Goal: Transaction & Acquisition: Purchase product/service

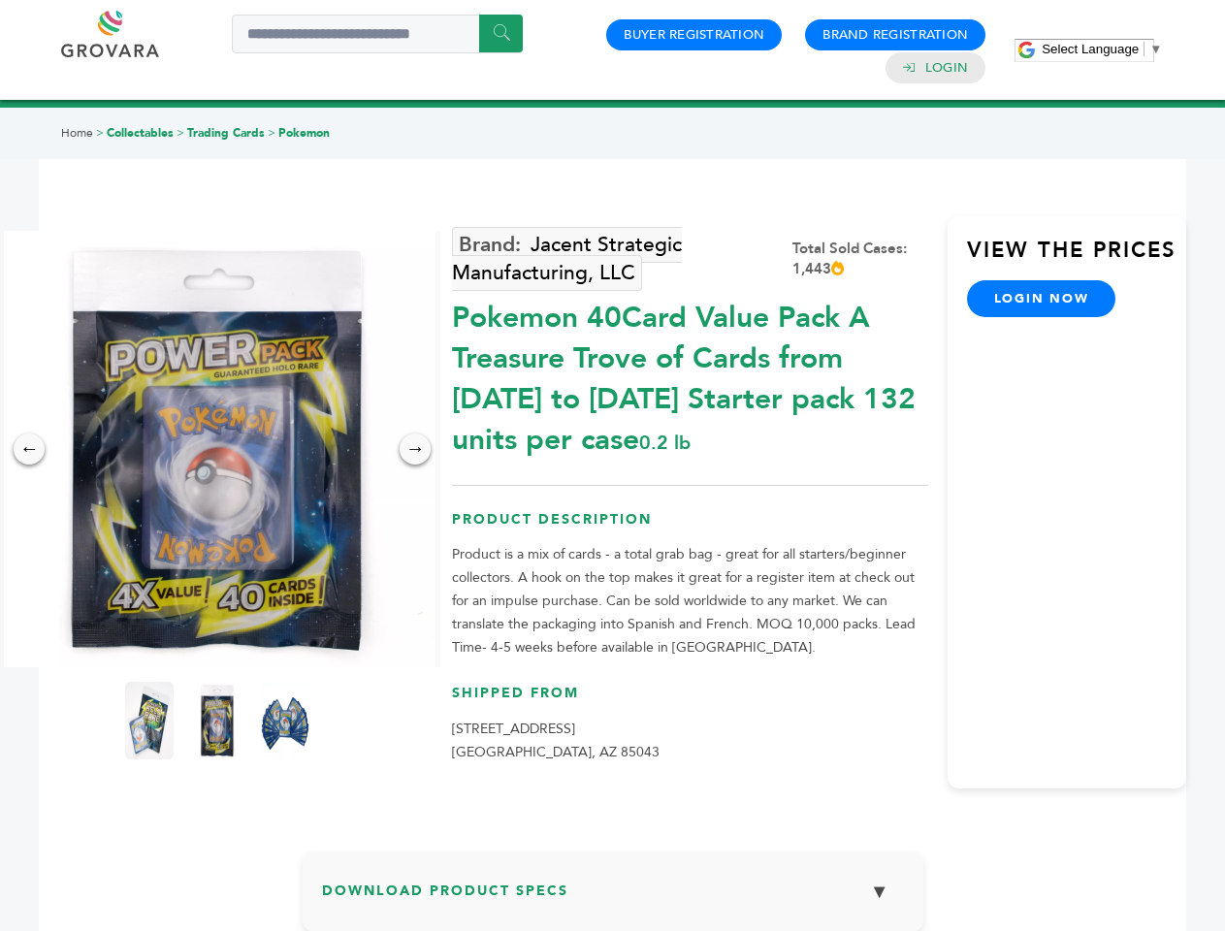
click at [1101, 48] on span "Select Language" at bounding box center [1089, 49] width 97 height 15
click at [217, 449] on img at bounding box center [217, 449] width 436 height 436
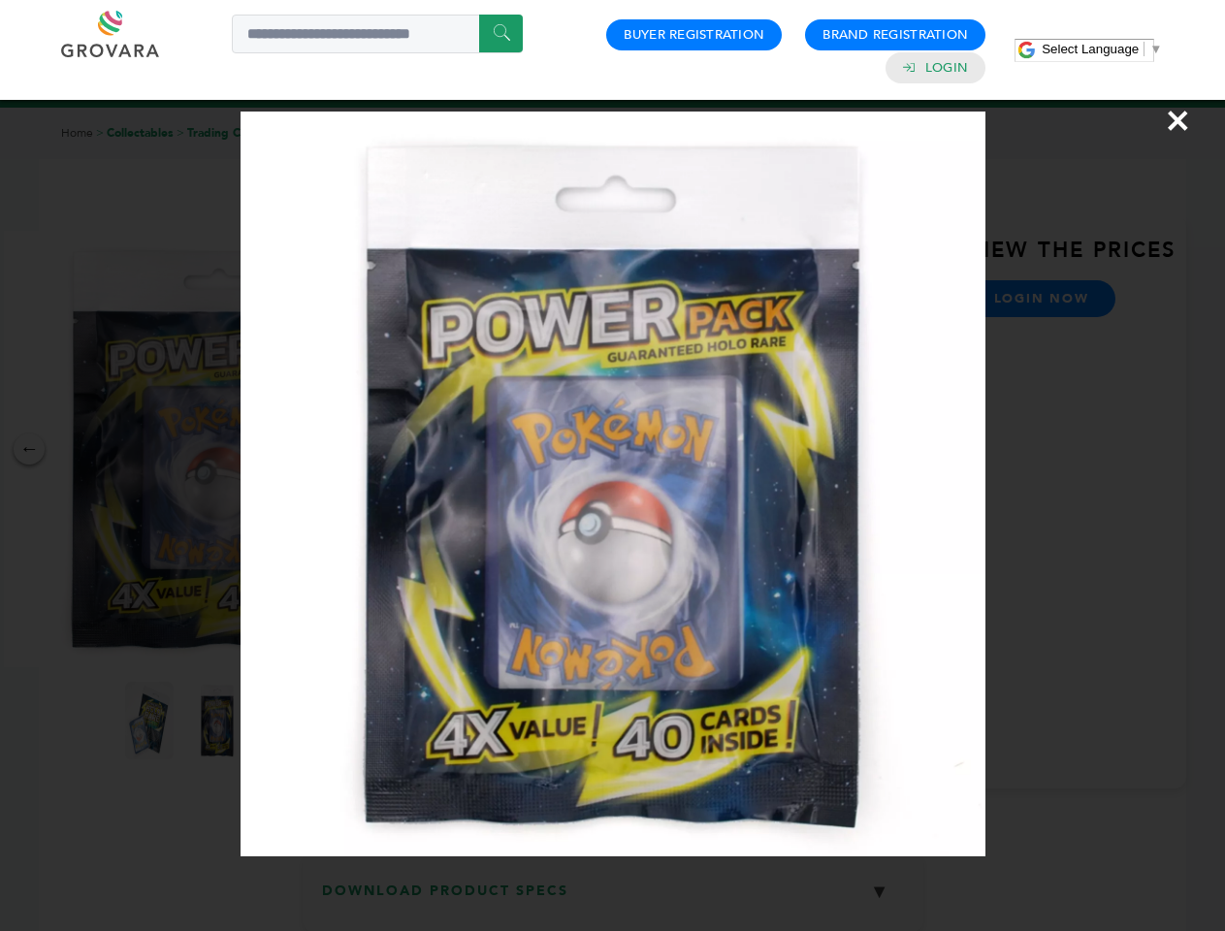
click at [29, 449] on div "×" at bounding box center [612, 465] width 1225 height 931
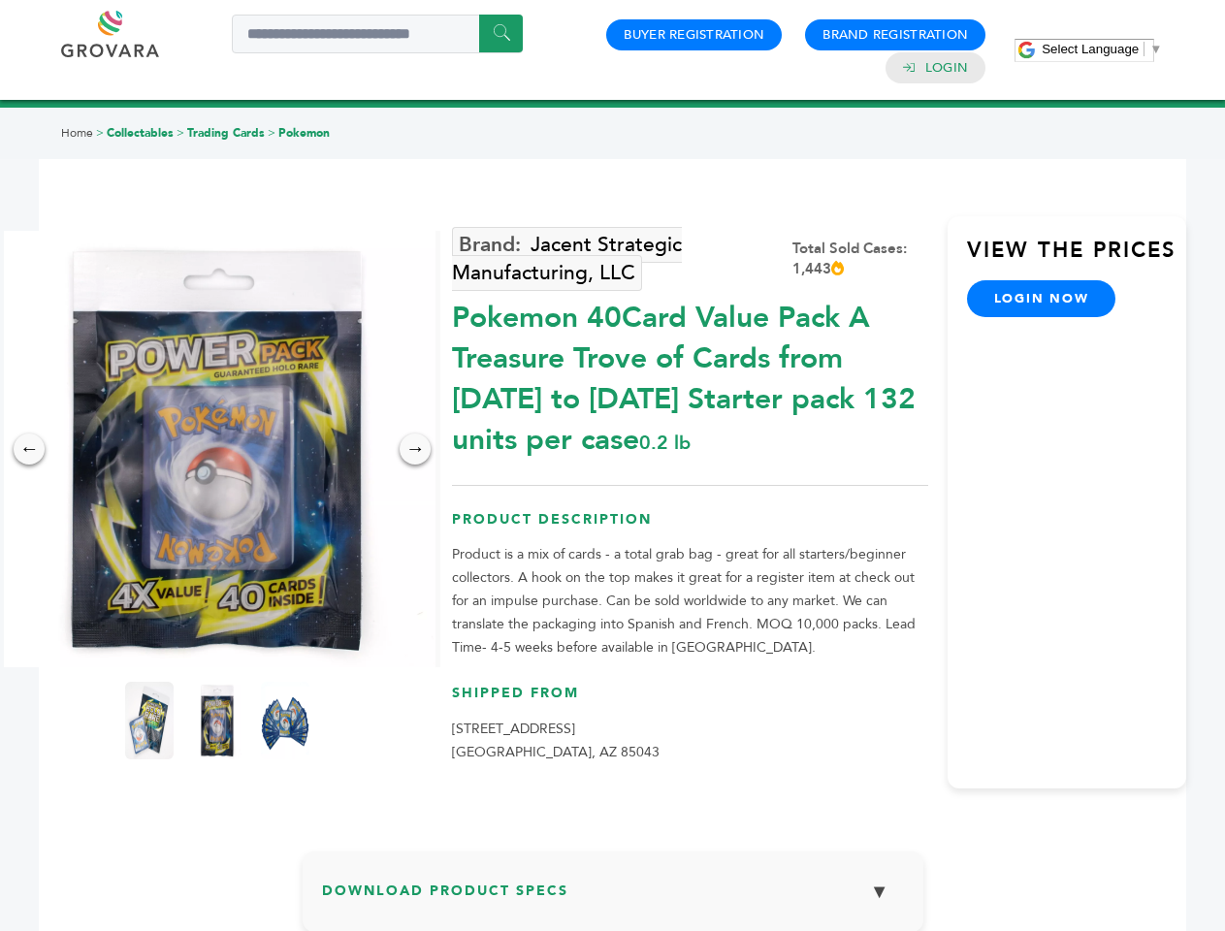
click at [415, 449] on div "→" at bounding box center [414, 448] width 31 height 31
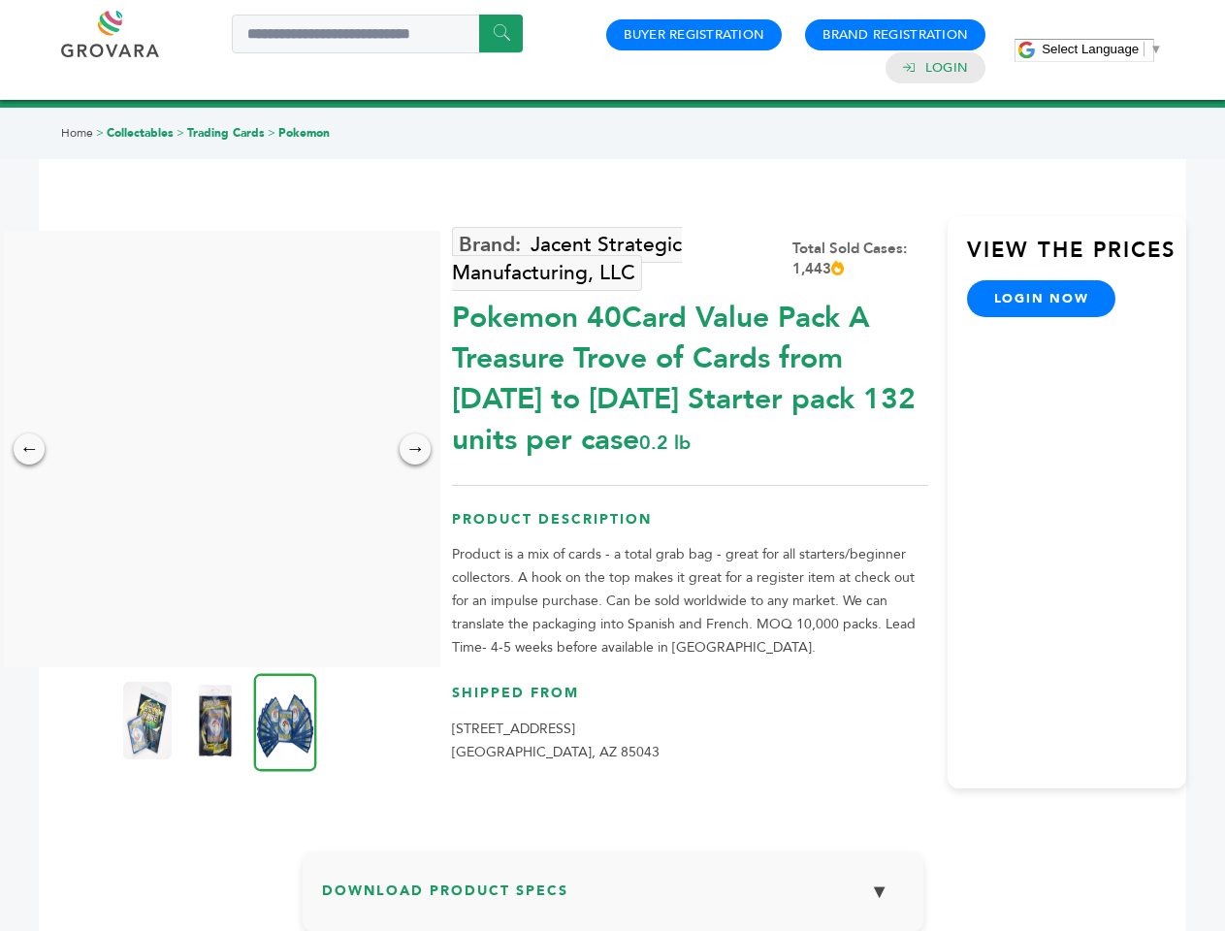
click at [149, 720] on img at bounding box center [147, 721] width 48 height 78
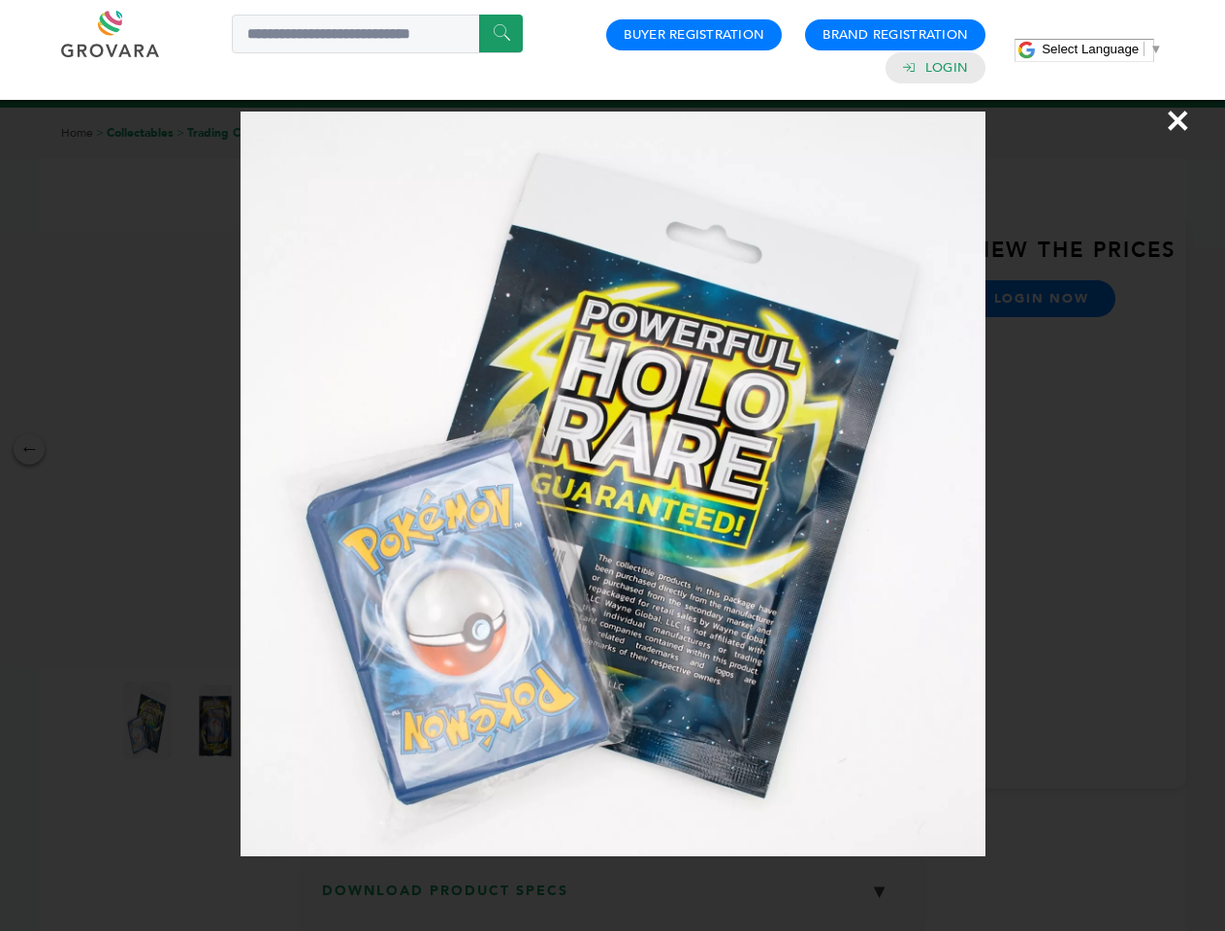
click at [217, 720] on div "×" at bounding box center [612, 465] width 1225 height 931
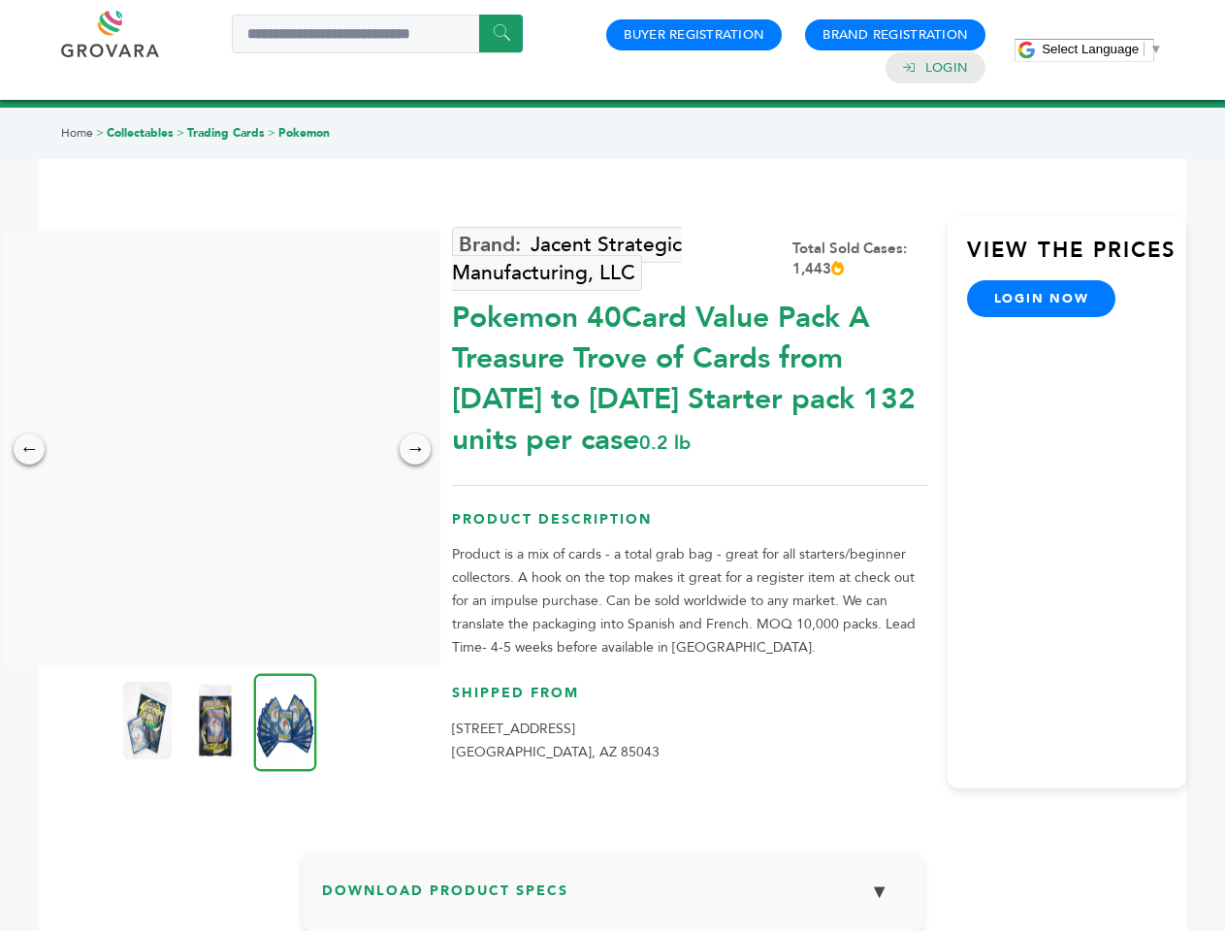
click at [285, 720] on img at bounding box center [285, 722] width 63 height 98
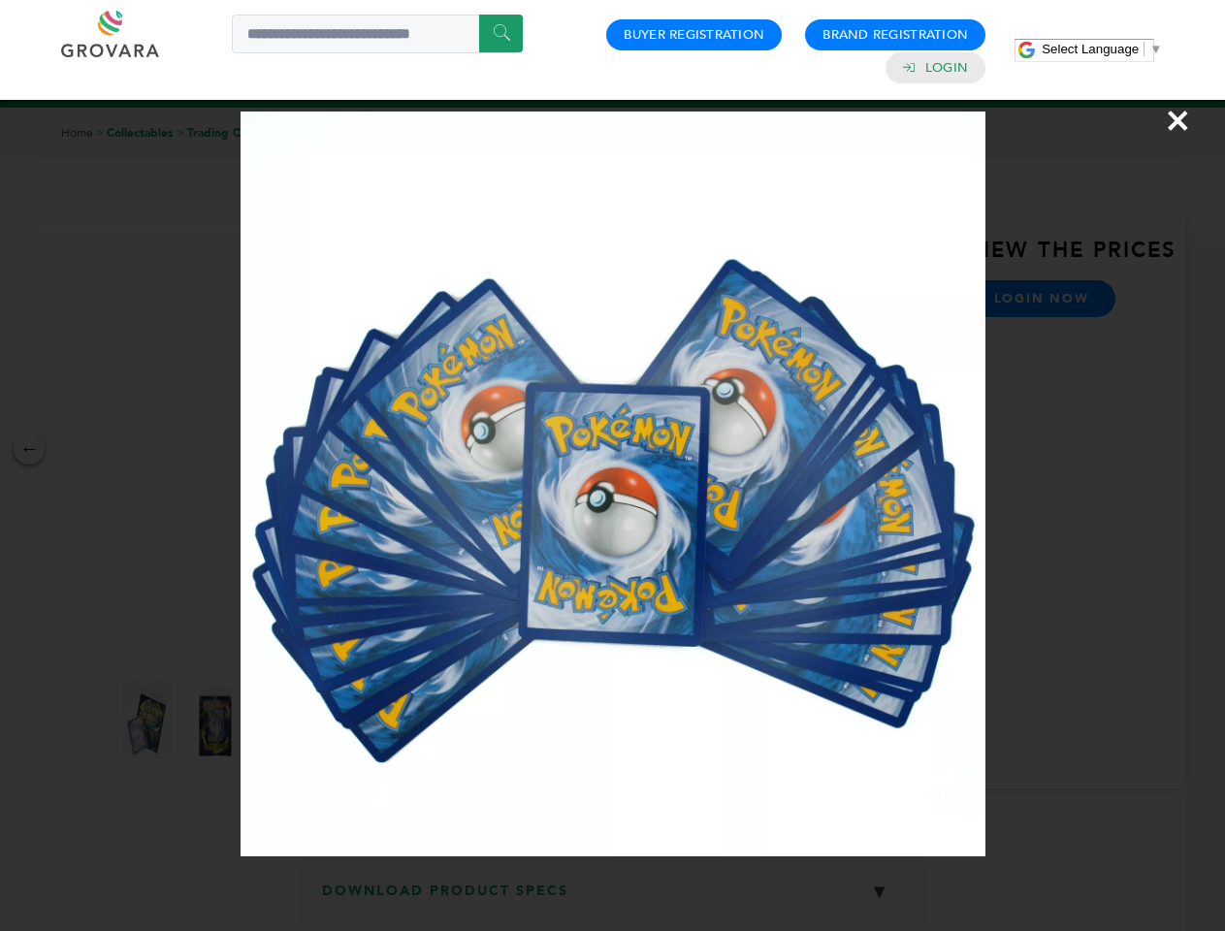
click at [613, 899] on div "×" at bounding box center [612, 465] width 1225 height 931
